Goal: Use online tool/utility: Use online tool/utility

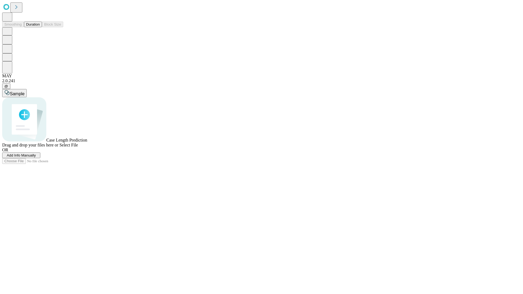
click at [40, 27] on button "Duration" at bounding box center [33, 25] width 18 height 6
click at [24, 91] on span "Sample" at bounding box center [17, 93] width 15 height 5
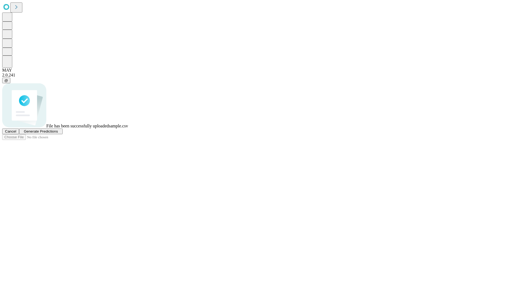
click at [58, 133] on span "Generate Predictions" at bounding box center [41, 131] width 34 height 4
